Goal: Task Accomplishment & Management: Use online tool/utility

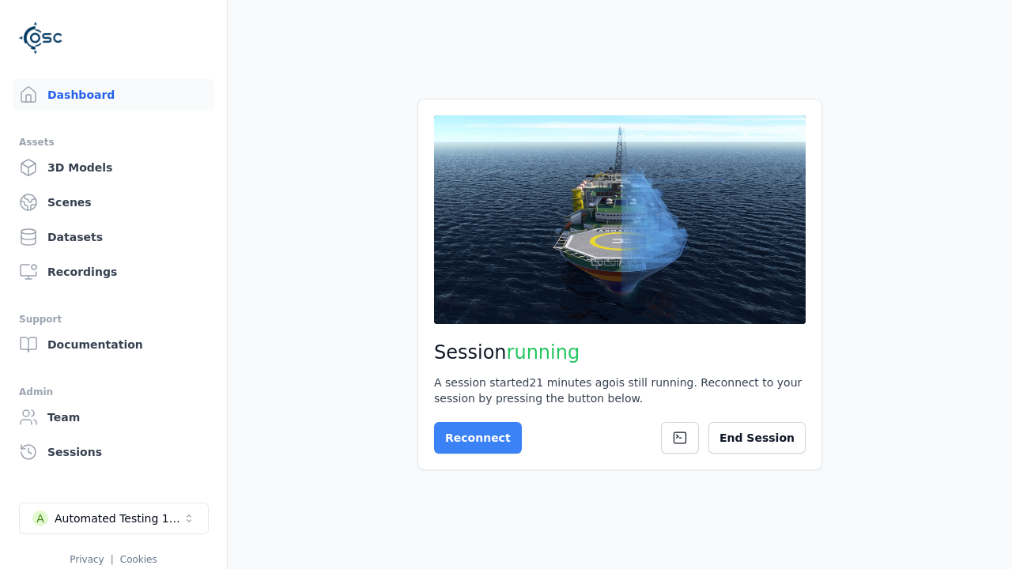
click at [466, 435] on button "Reconnect" at bounding box center [478, 438] width 88 height 32
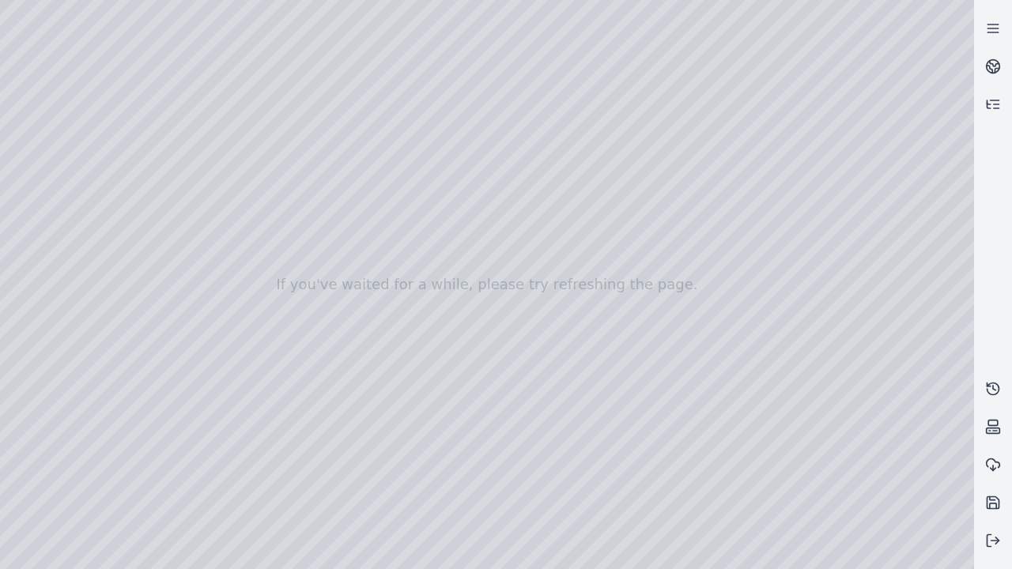
click at [4, 4] on div at bounding box center [487, 284] width 974 height 569
click at [412, 66] on div at bounding box center [487, 284] width 974 height 569
click at [89, 144] on div at bounding box center [487, 284] width 974 height 569
